Goal: Task Accomplishment & Management: Manage account settings

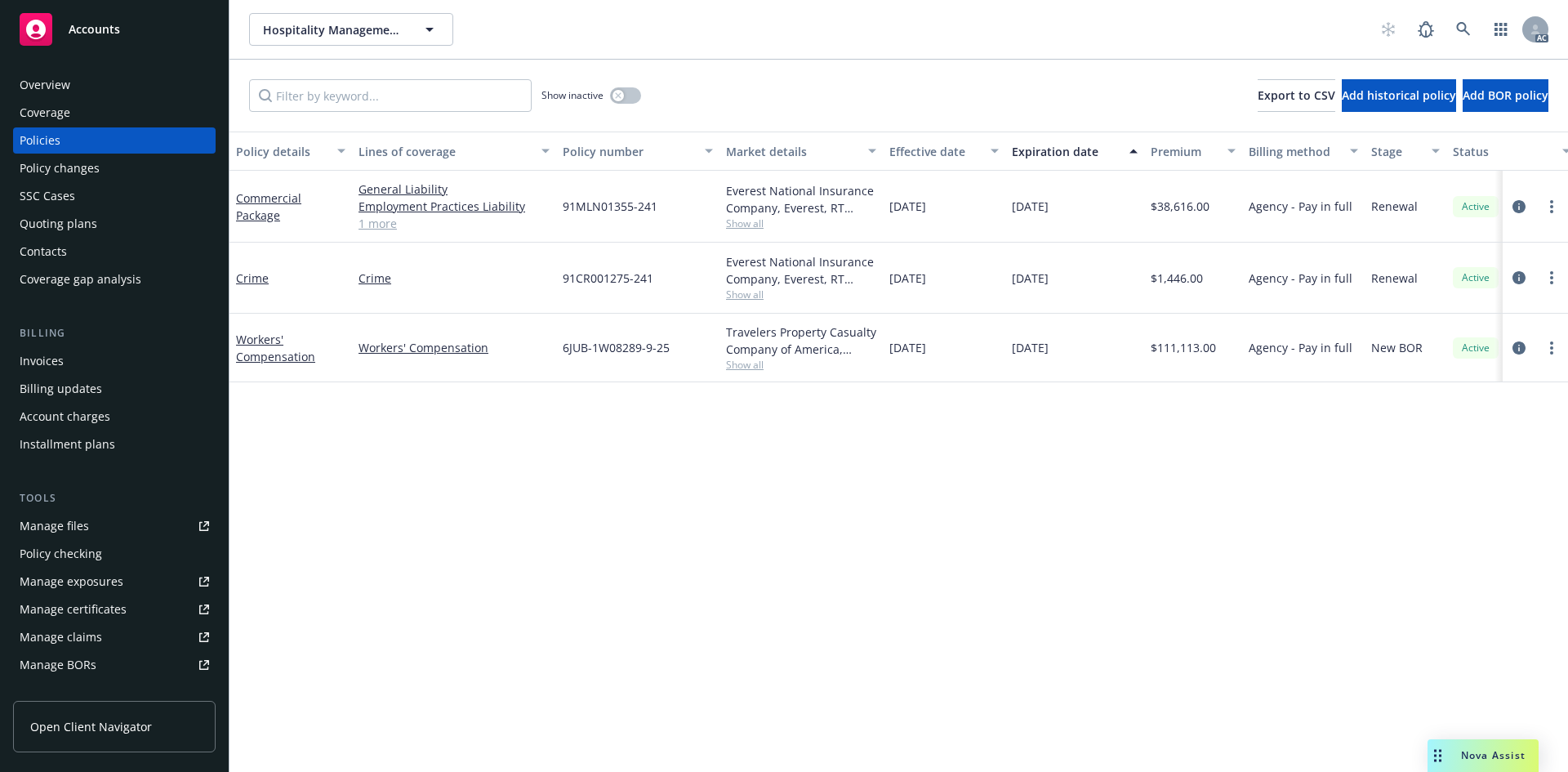
click at [743, 221] on span "Show all" at bounding box center [801, 223] width 150 height 13
click at [872, 496] on div "Policy details Lines of coverage Policy number Market details Effective date Ex…" at bounding box center [898, 452] width 1338 height 640
click at [746, 288] on span "Show all" at bounding box center [801, 294] width 150 height 13
click at [976, 501] on div "Policy details Lines of coverage Policy number Market details Effective date Ex…" at bounding box center [898, 452] width 1338 height 640
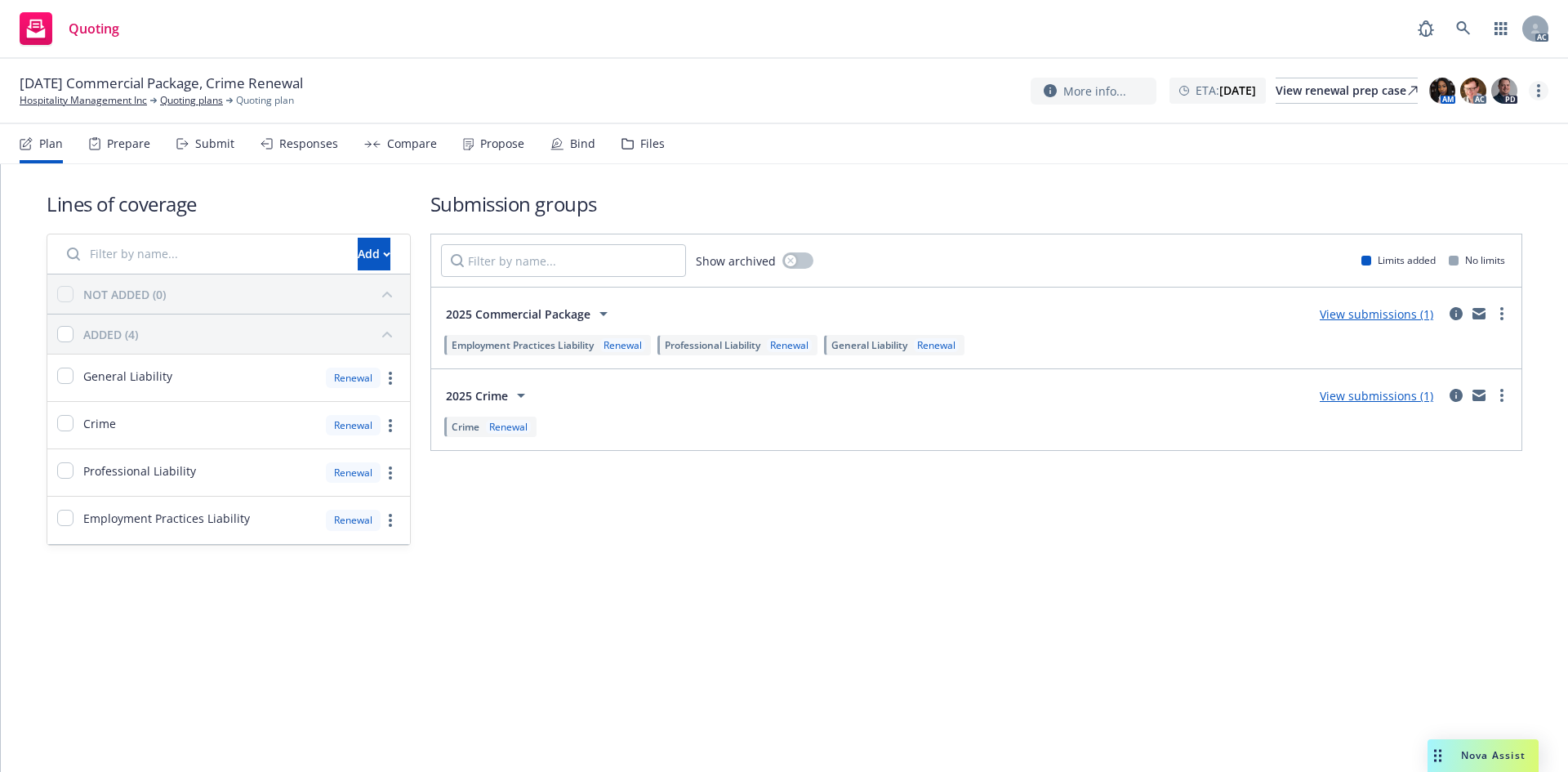
click at [1540, 89] on link "more" at bounding box center [1538, 90] width 19 height 19
click at [206, 144] on div "Submit" at bounding box center [214, 144] width 39 height 13
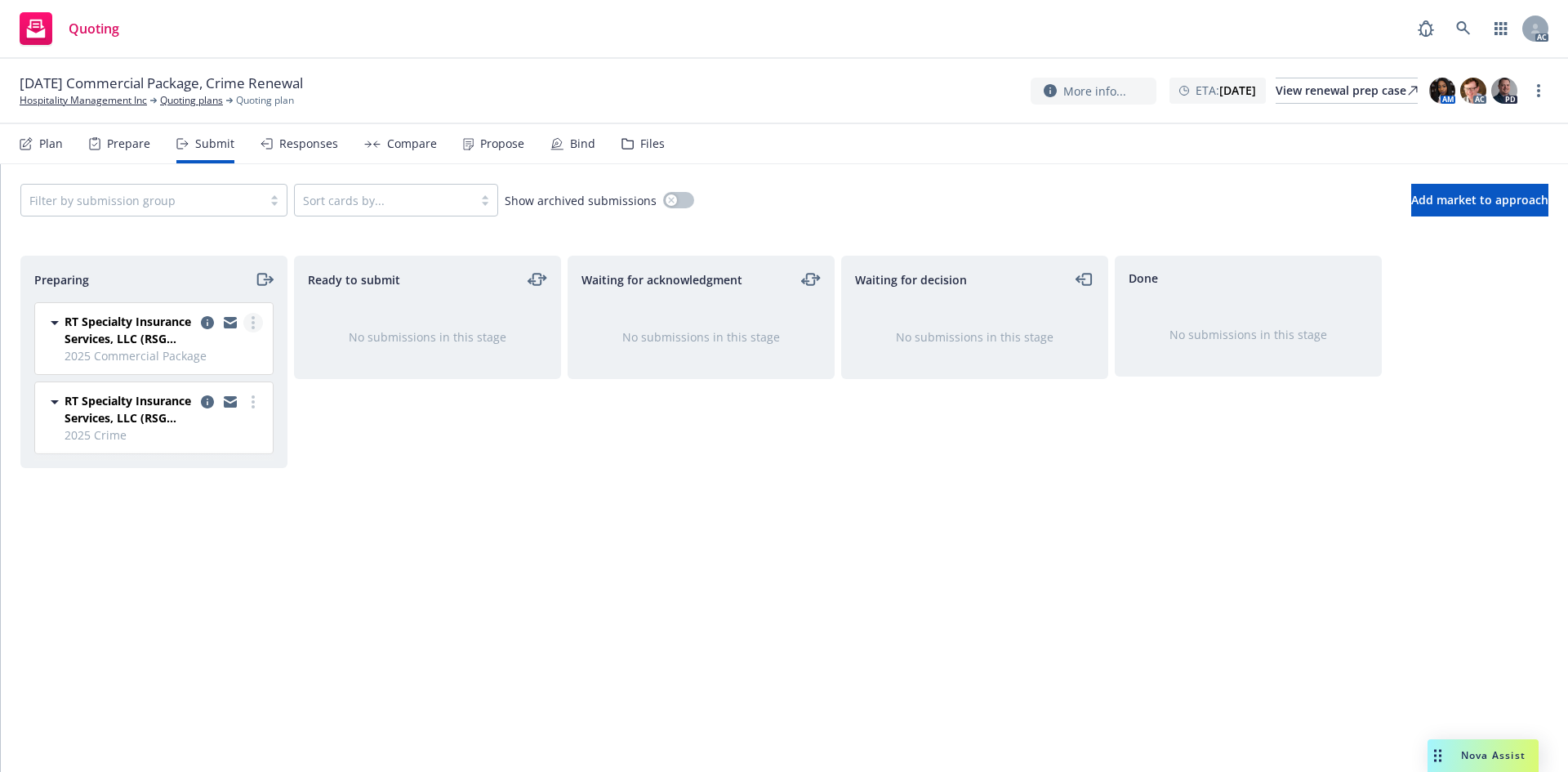
click at [251, 318] on link "more" at bounding box center [253, 323] width 19 height 19
click at [218, 388] on span "Log acknowledgement" at bounding box center [179, 388] width 160 height 15
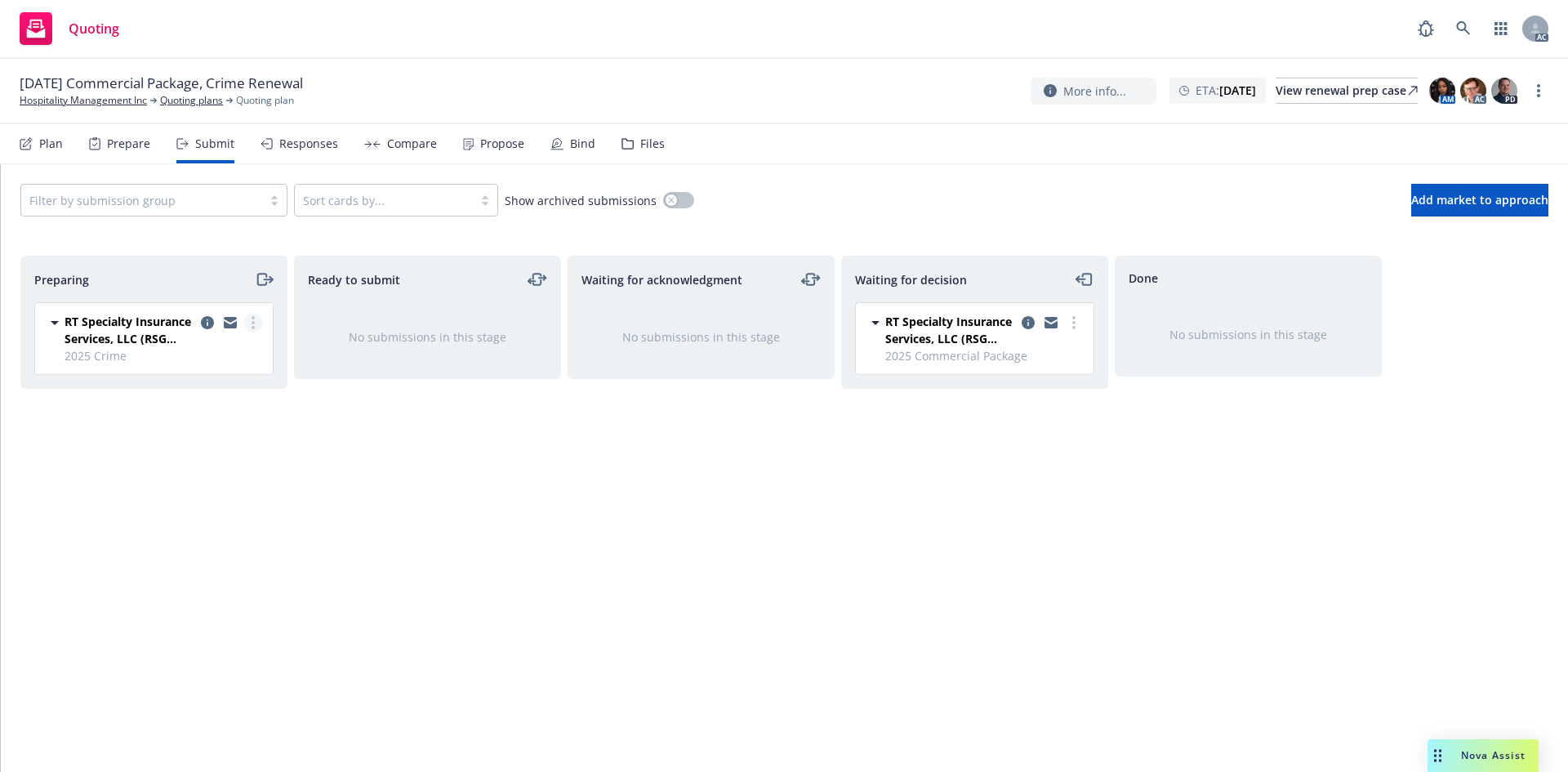
click at [254, 321] on icon "more" at bounding box center [253, 323] width 3 height 13
click at [215, 384] on span "Log acknowledgement" at bounding box center [179, 388] width 160 height 15
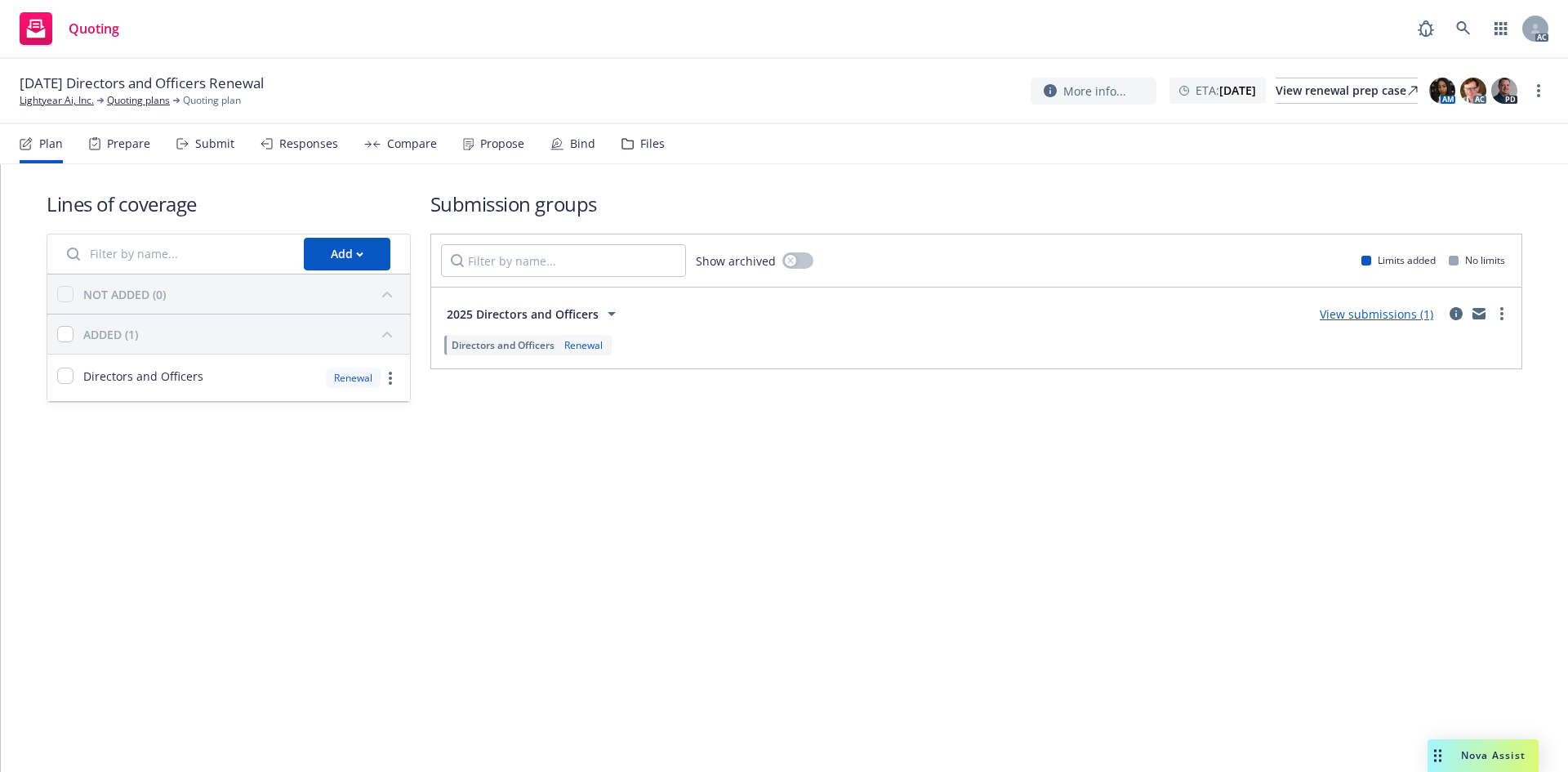
drag, startPoint x: 204, startPoint y: 144, endPoint x: 220, endPoint y: 161, distance: 23.3
click at [204, 144] on div "Submit" at bounding box center [214, 144] width 39 height 13
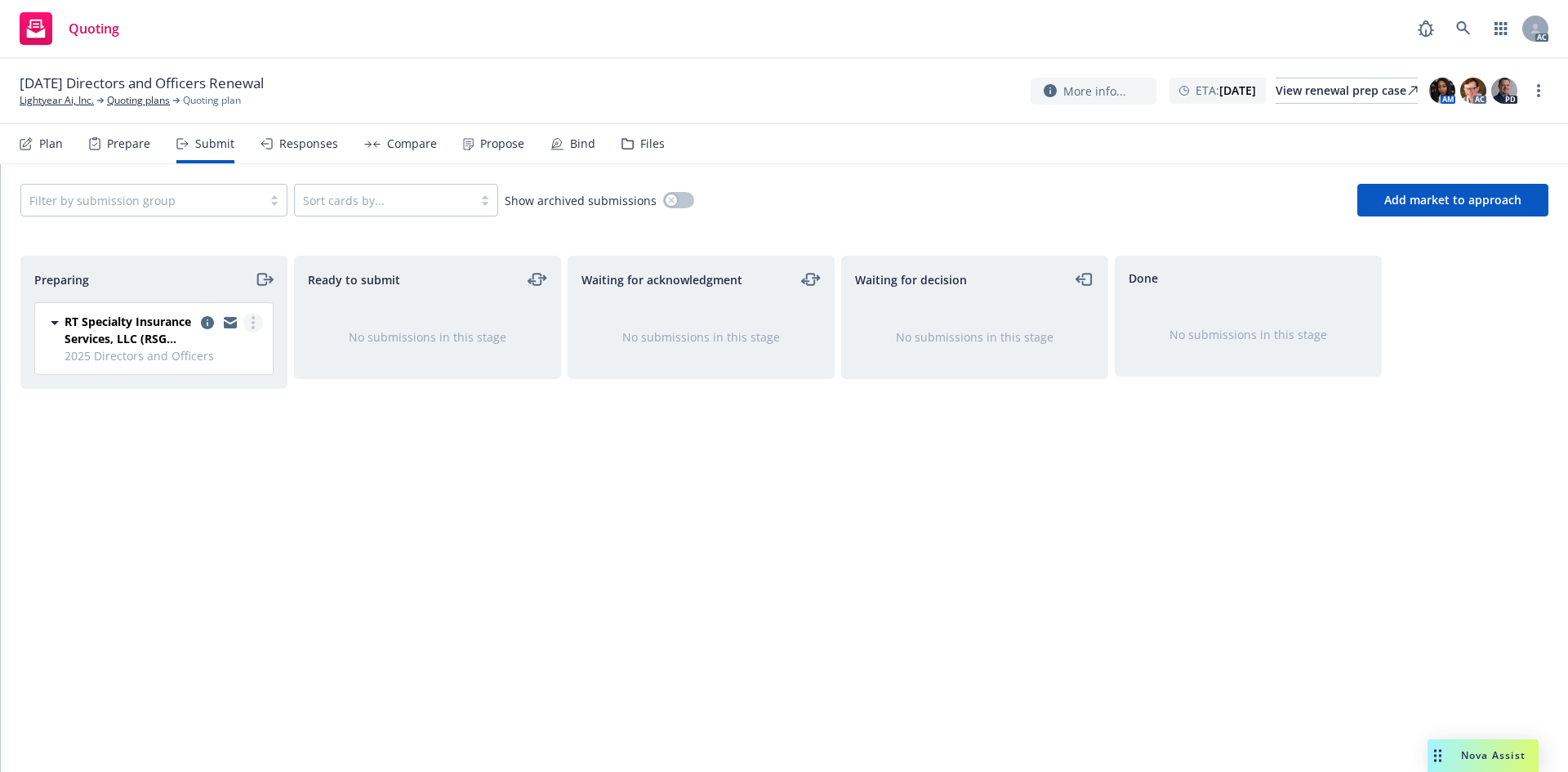
click at [254, 327] on link "more" at bounding box center [253, 323] width 19 height 19
click at [250, 384] on span "Log acknowledgement" at bounding box center [179, 388] width 160 height 15
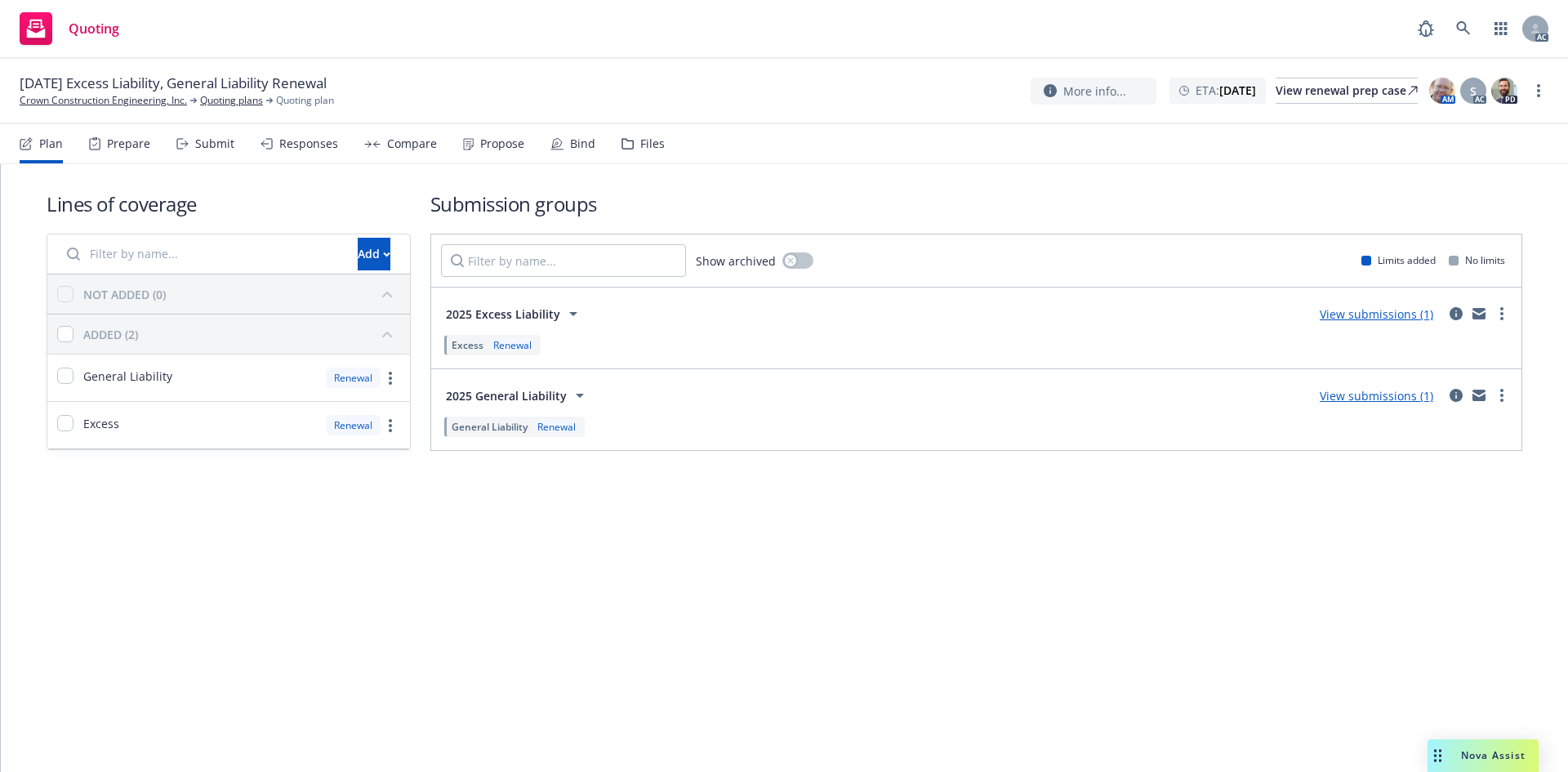
click at [208, 151] on div "Submit" at bounding box center [206, 143] width 58 height 39
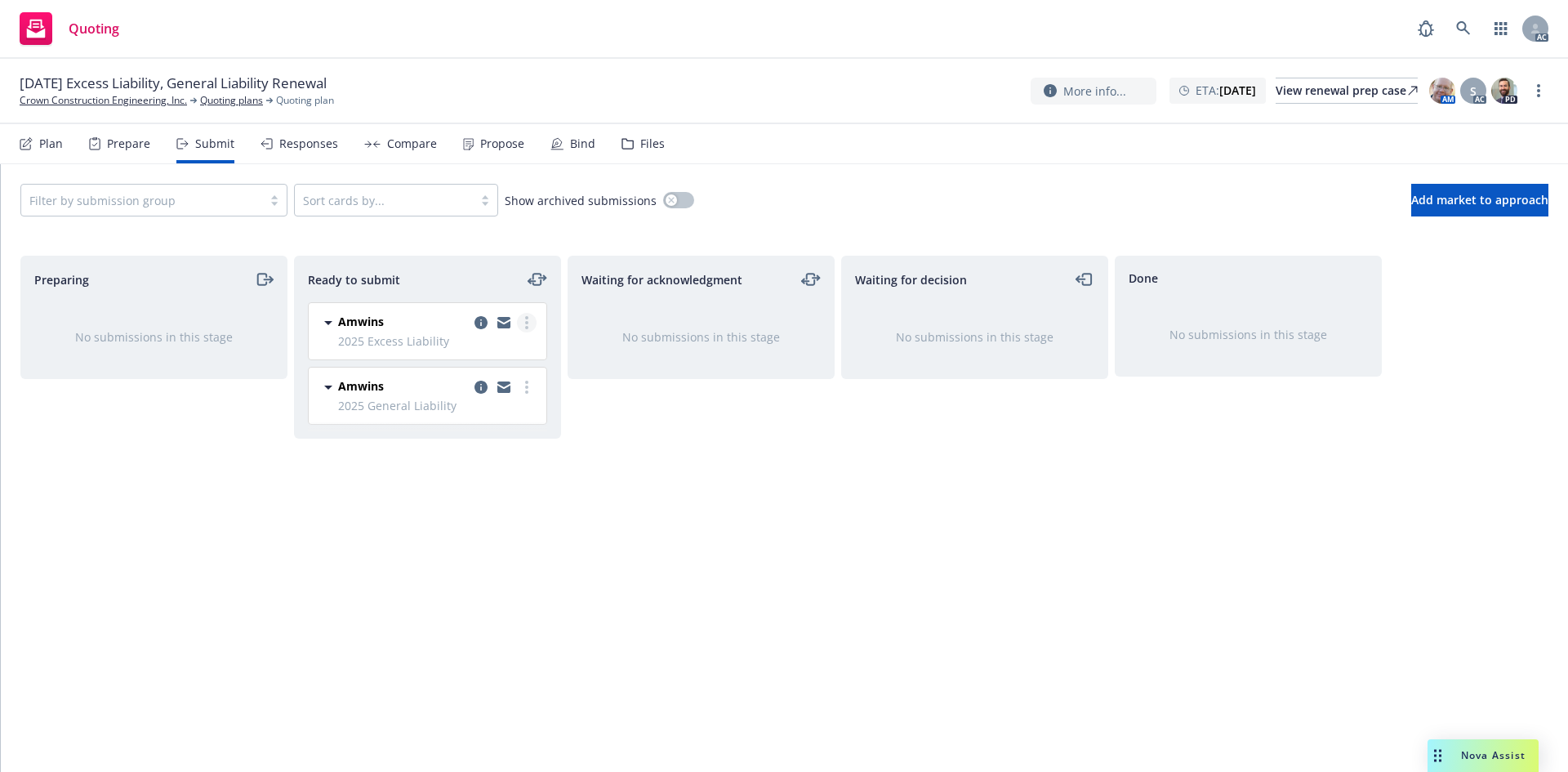
click at [529, 327] on link "more" at bounding box center [527, 323] width 19 height 19
click at [495, 383] on span "Log acknowledgement" at bounding box center [453, 388] width 160 height 15
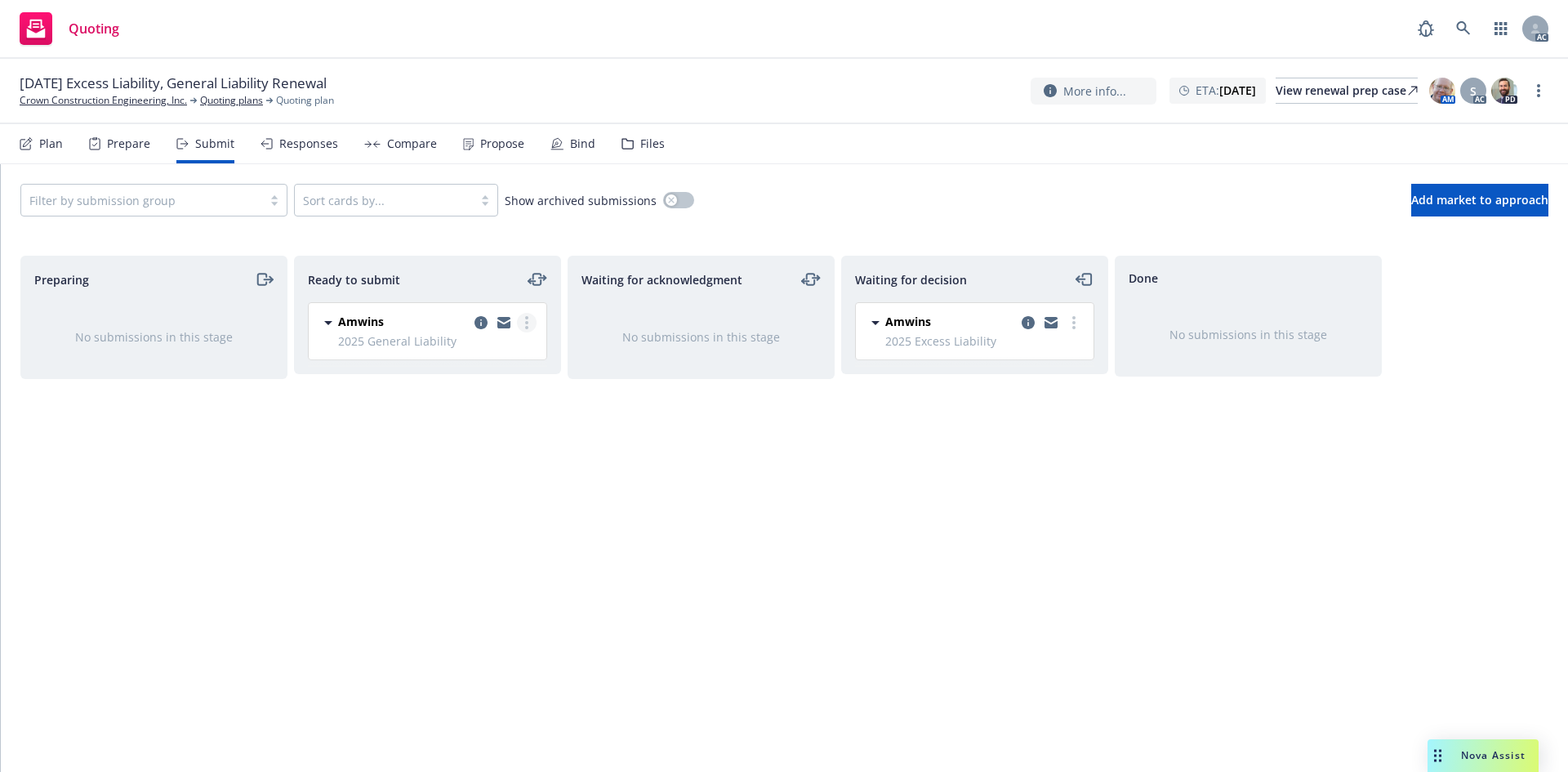
click at [527, 324] on circle "more" at bounding box center [527, 322] width 3 height 3
click at [502, 381] on span "Log acknowledgement" at bounding box center [453, 388] width 160 height 15
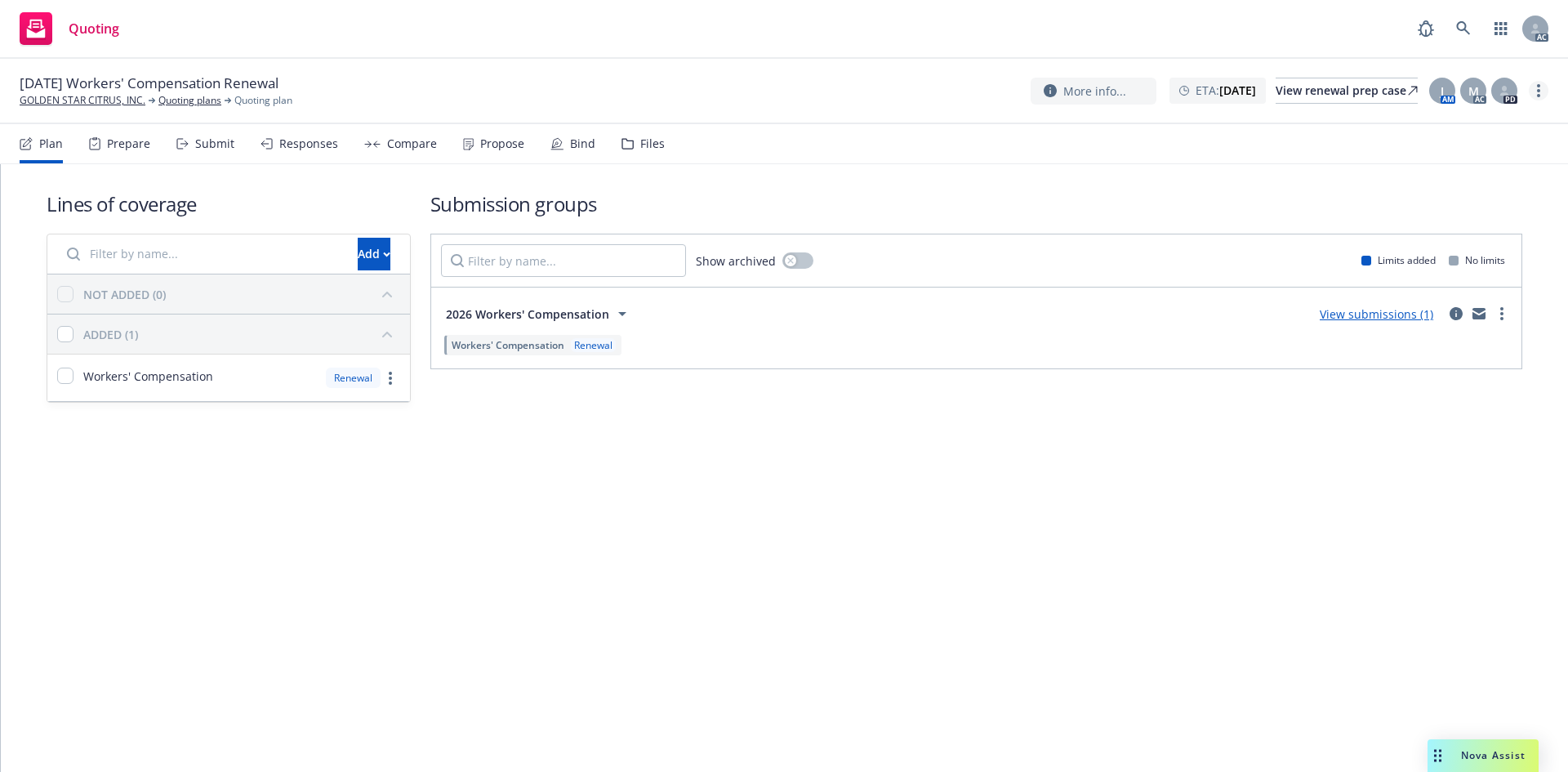
click at [1539, 95] on circle "more" at bounding box center [1538, 95] width 3 height 3
click at [1483, 124] on link "Copy logging email" at bounding box center [1457, 124] width 183 height 33
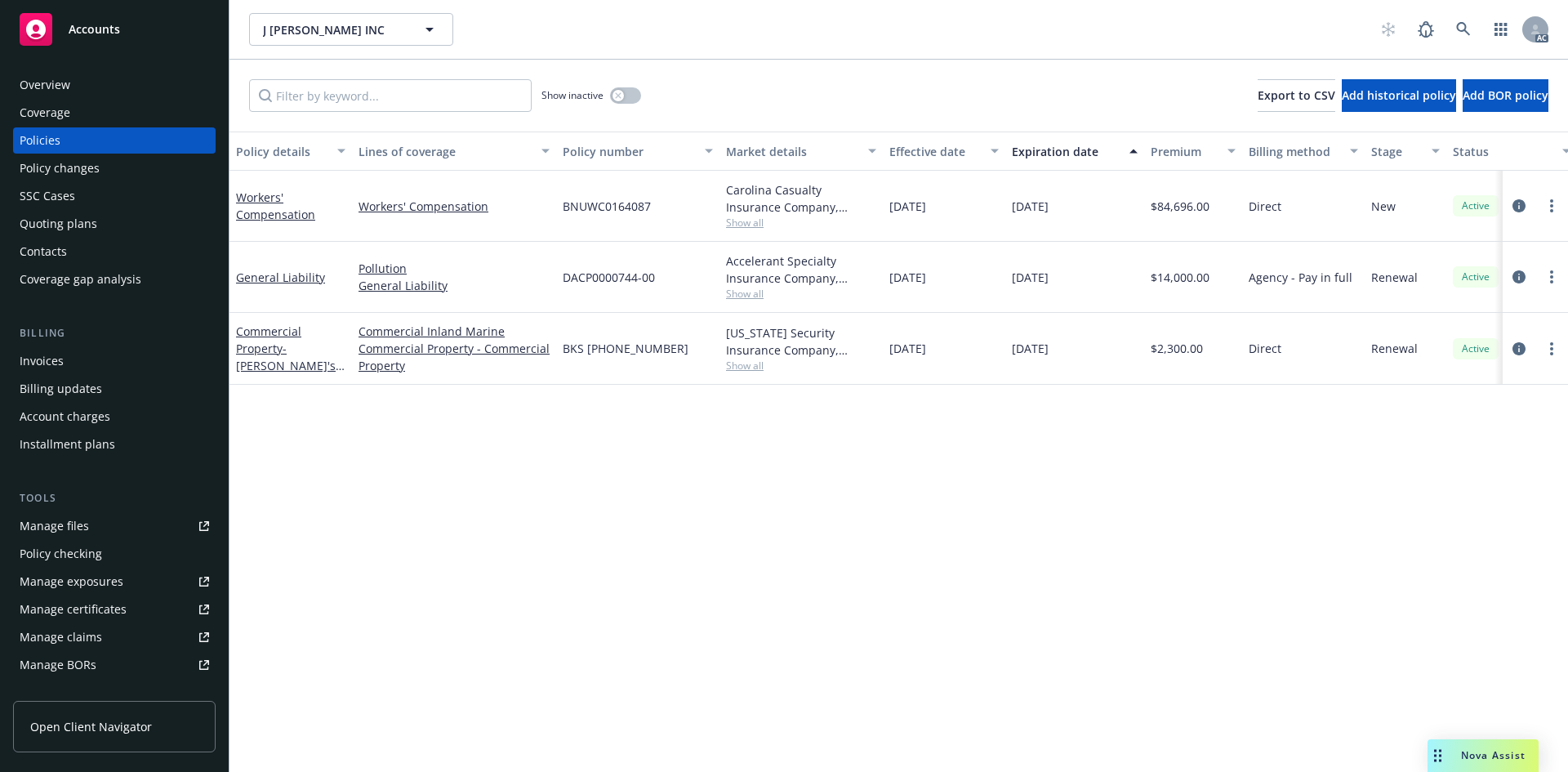
click at [613, 487] on div "Policy details Lines of coverage Policy number Market details Effective date Ex…" at bounding box center [898, 452] width 1338 height 640
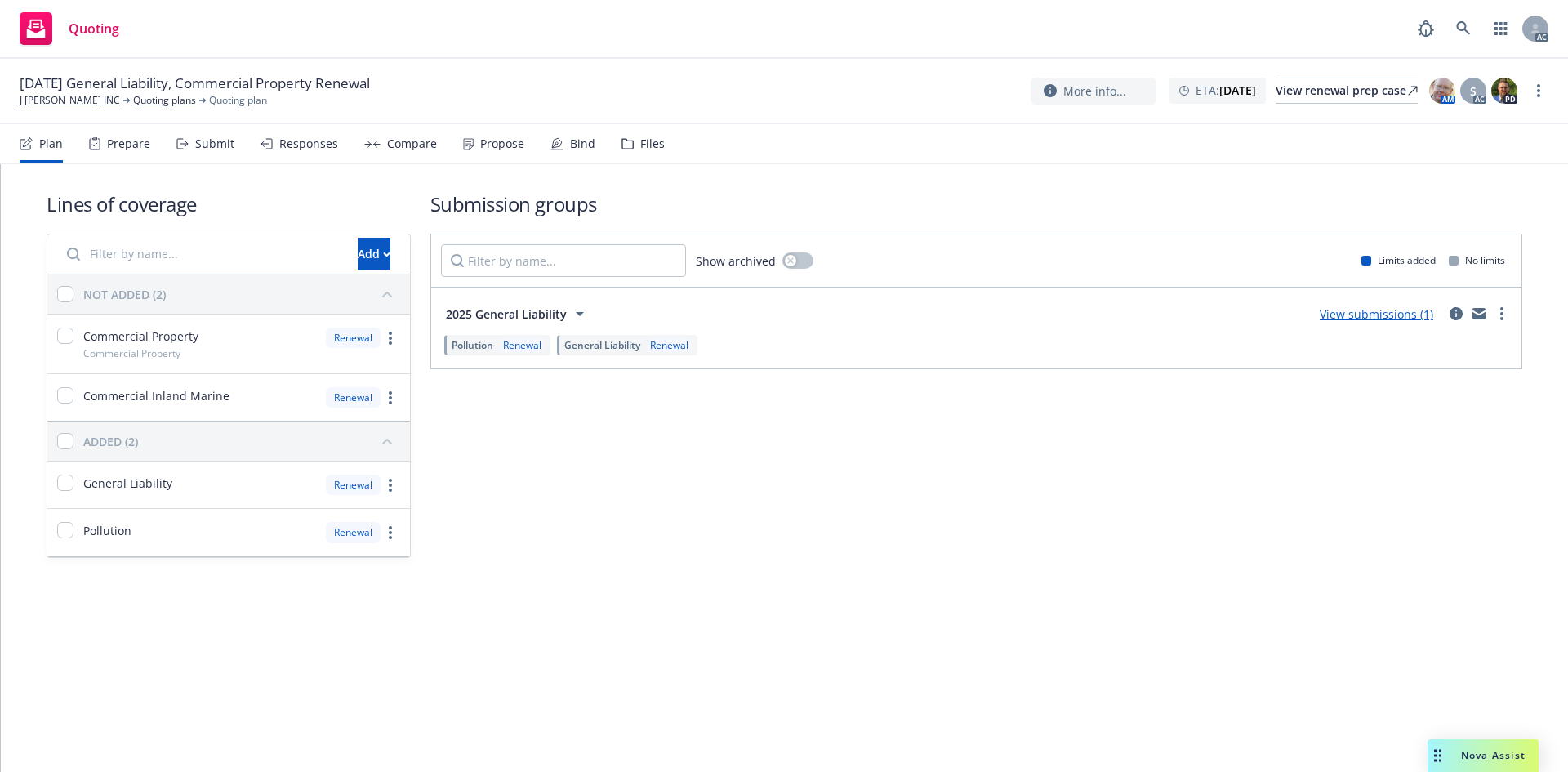
click at [199, 144] on div "Submit" at bounding box center [214, 144] width 39 height 13
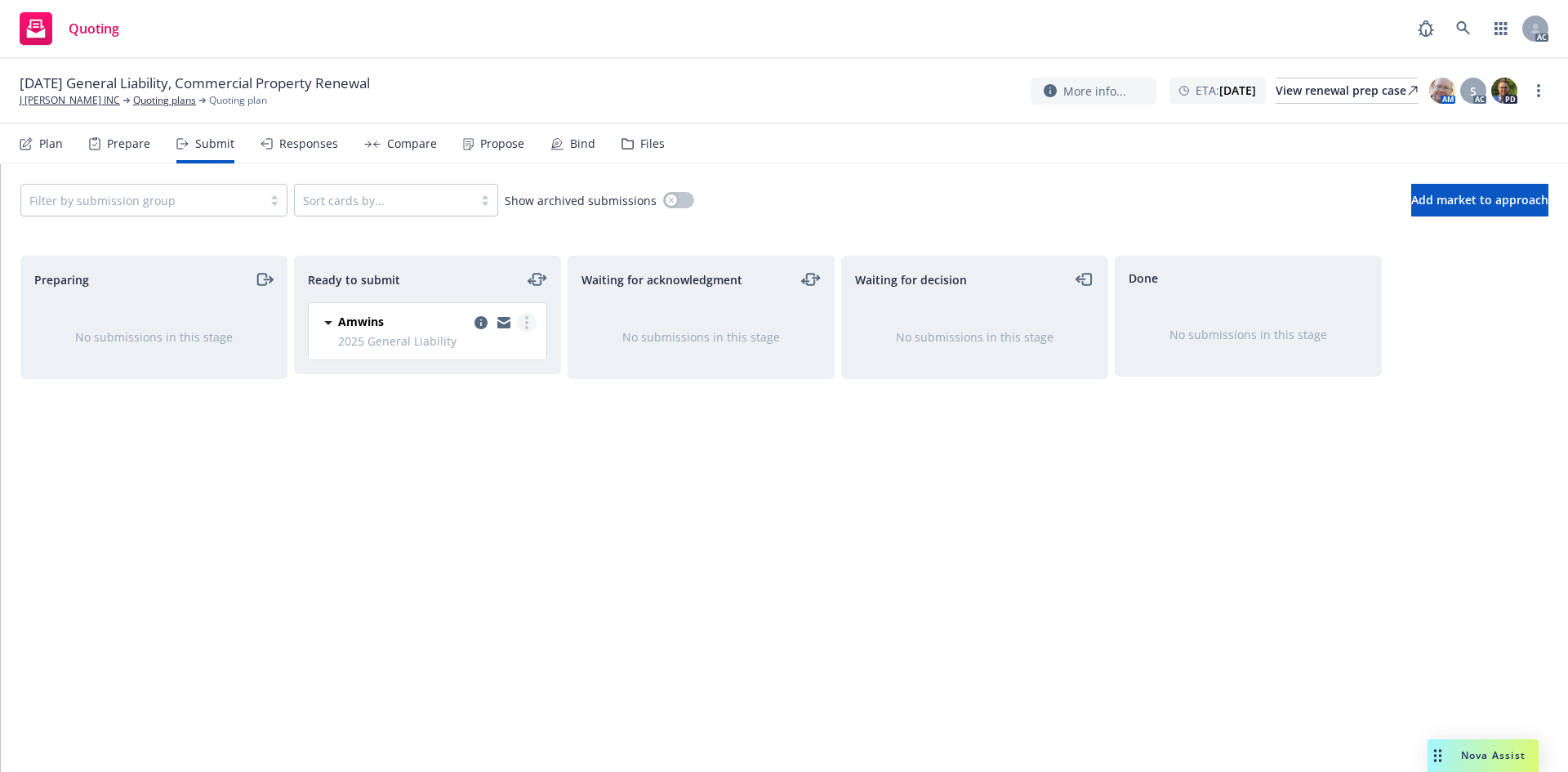
click at [526, 329] on icon "more" at bounding box center [527, 323] width 3 height 13
click at [482, 388] on span "Log acknowledgement" at bounding box center [453, 388] width 160 height 15
